Goal: Task Accomplishment & Management: Complete application form

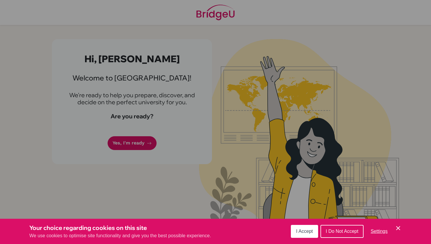
click at [204, 161] on div "Cookie Preferences" at bounding box center [215, 122] width 431 height 244
click at [161, 146] on div "Cookie Preferences" at bounding box center [215, 122] width 431 height 244
click at [198, 128] on div "Cookie Preferences" at bounding box center [215, 122] width 431 height 244
click at [140, 144] on div "Cookie Preferences" at bounding box center [215, 122] width 431 height 244
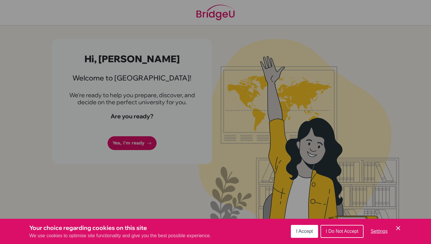
click at [140, 144] on div "Cookie Preferences" at bounding box center [215, 122] width 431 height 244
click at [314, 235] on button "I Accept" at bounding box center [304, 230] width 27 height 13
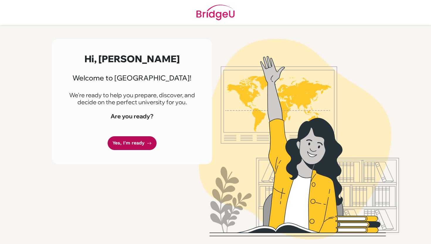
click at [125, 144] on link "Yes, I'm ready" at bounding box center [132, 143] width 49 height 14
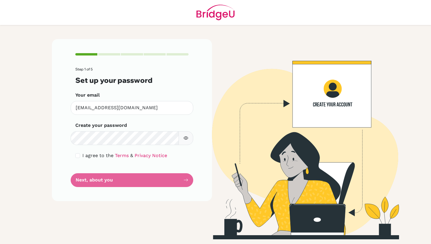
click at [71, 145] on div "Step 1 of 5 Set up your password Your email h310303@whs.tc.edu.tw Invalid email…" at bounding box center [132, 119] width 160 height 161
click at [79, 156] on input "checkbox" at bounding box center [77, 155] width 5 height 5
checkbox input "true"
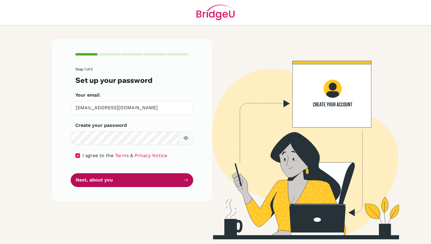
click at [175, 181] on button "Next, about you" at bounding box center [132, 180] width 123 height 14
